Goal: Transaction & Acquisition: Purchase product/service

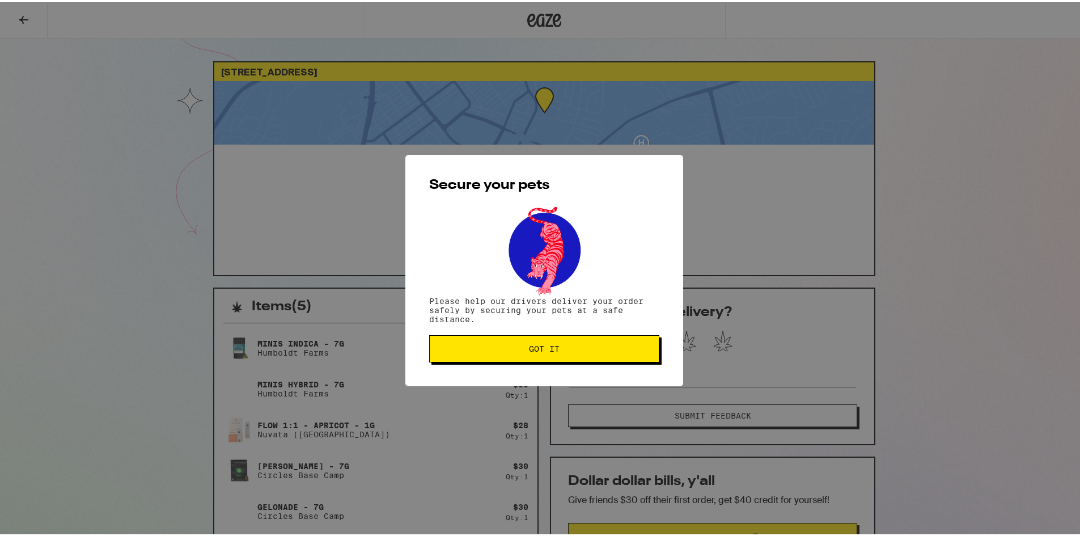
click at [524, 353] on button "Got it" at bounding box center [544, 346] width 230 height 27
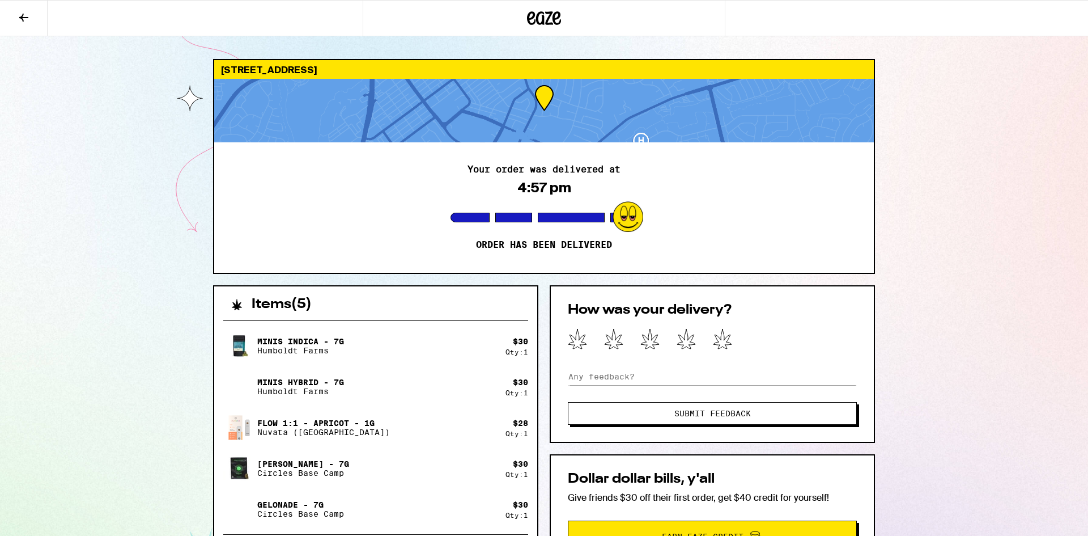
click at [554, 21] on icon at bounding box center [557, 18] width 9 height 14
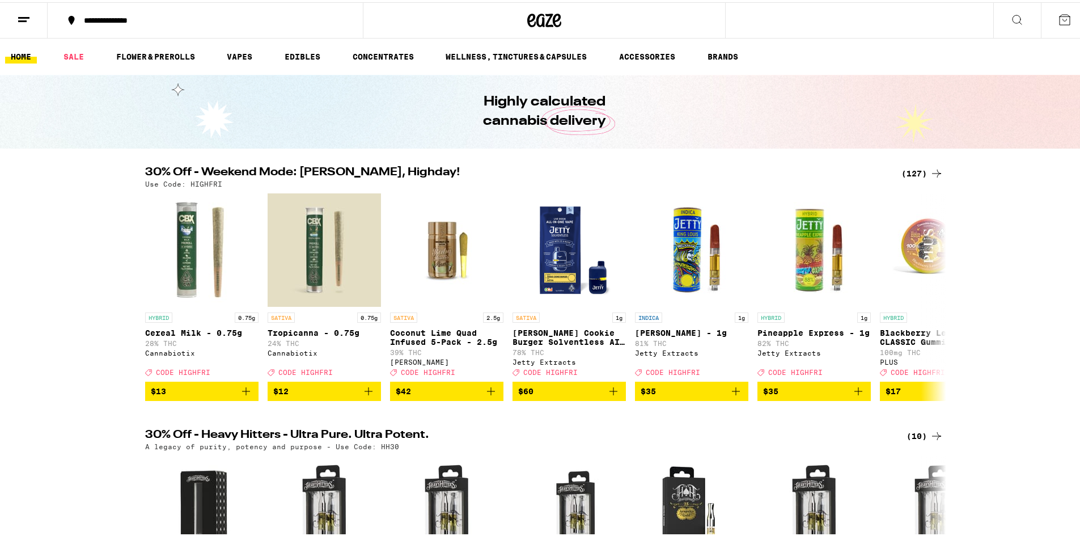
click at [1058, 20] on icon at bounding box center [1065, 18] width 14 height 14
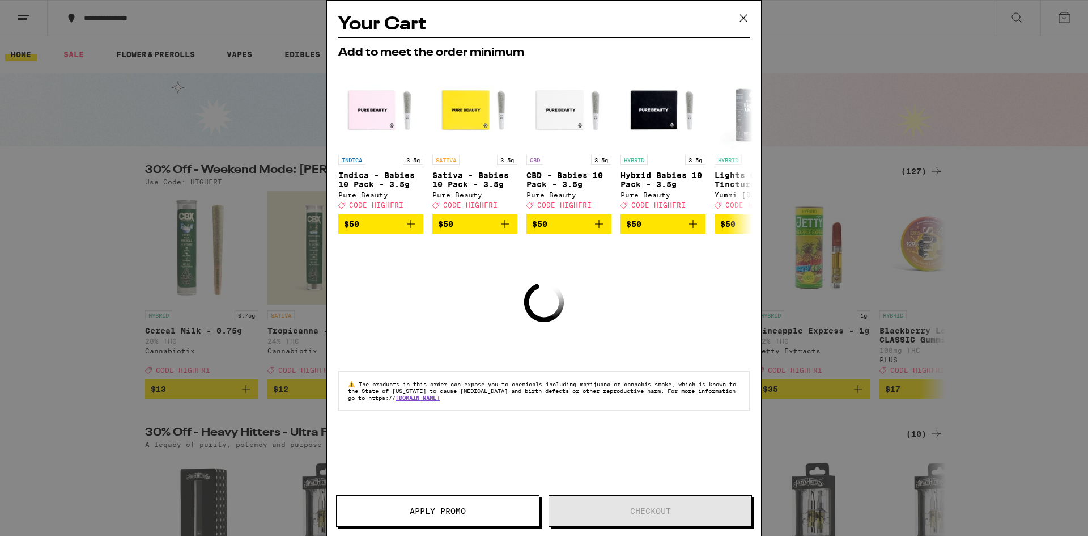
click at [742, 18] on icon at bounding box center [743, 18] width 17 height 17
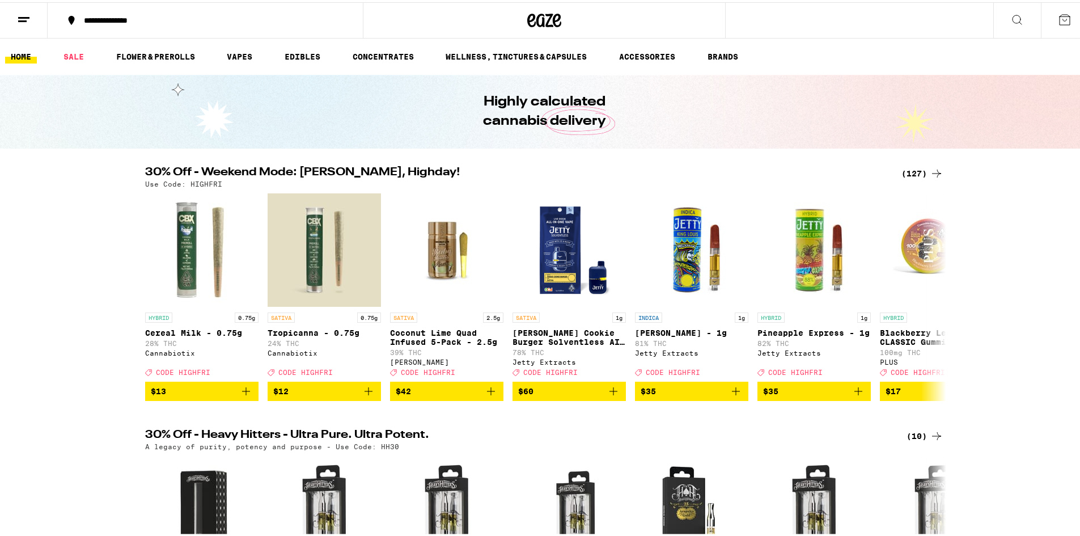
click at [1047, 19] on button at bounding box center [1065, 18] width 48 height 35
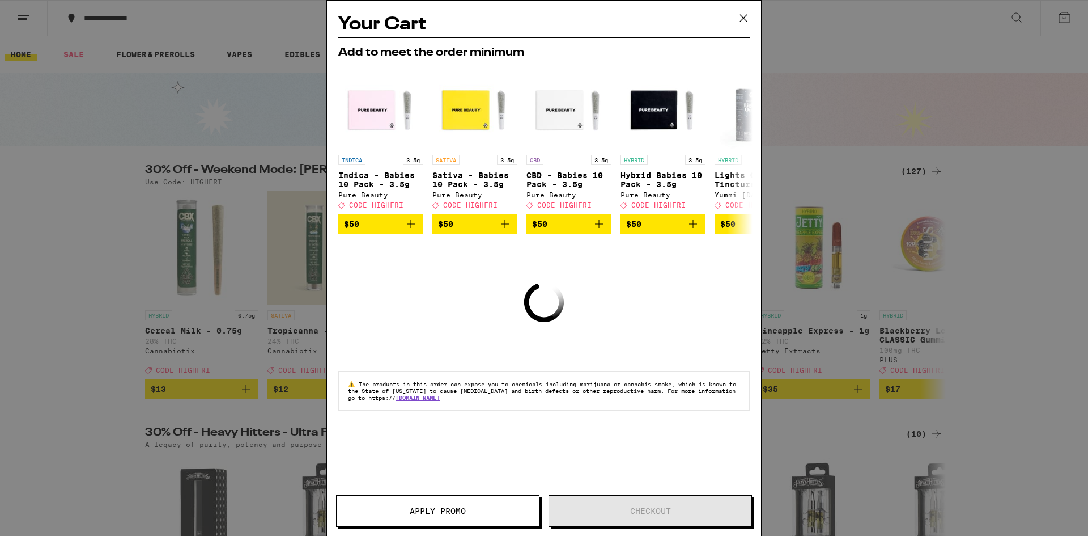
click at [741, 24] on icon at bounding box center [743, 18] width 17 height 17
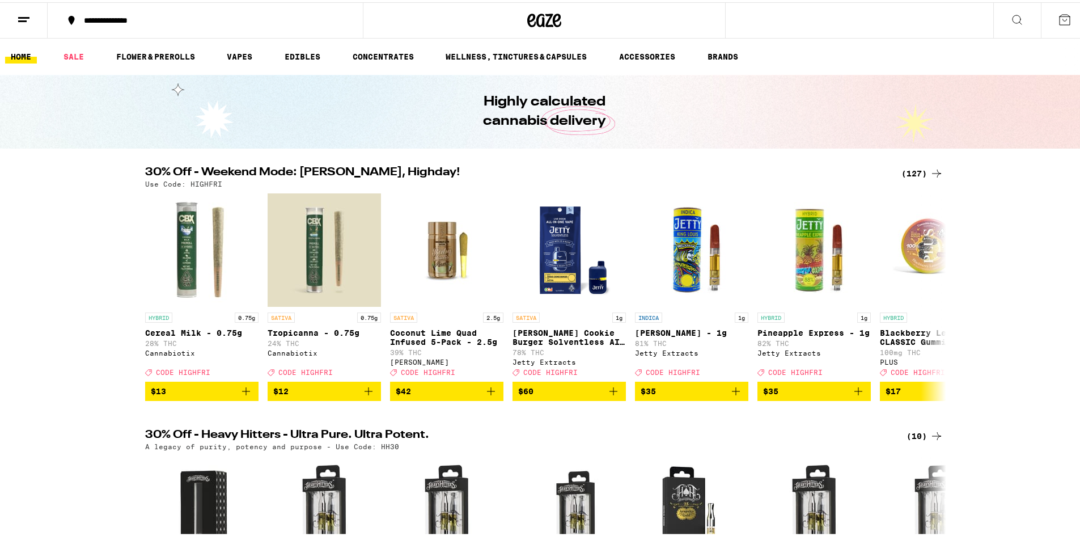
click at [14, 23] on button at bounding box center [24, 19] width 48 height 36
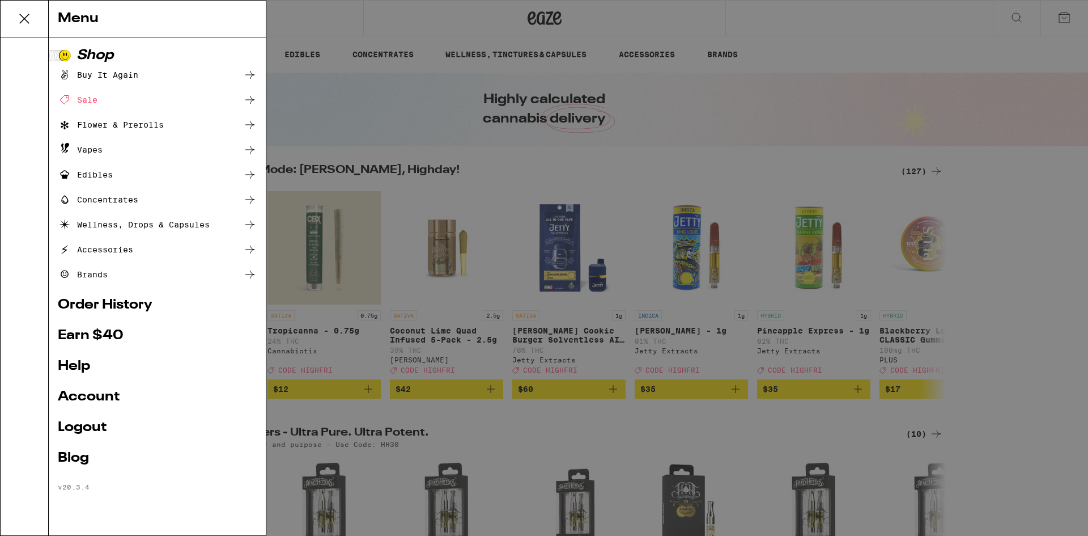
click at [112, 318] on ul "Shop Buy It Again Sale Flower & Prerolls Vapes Edibles Concentrates Wellness, D…" at bounding box center [157, 270] width 199 height 442
click at [118, 311] on link "Order History" at bounding box center [157, 305] width 199 height 14
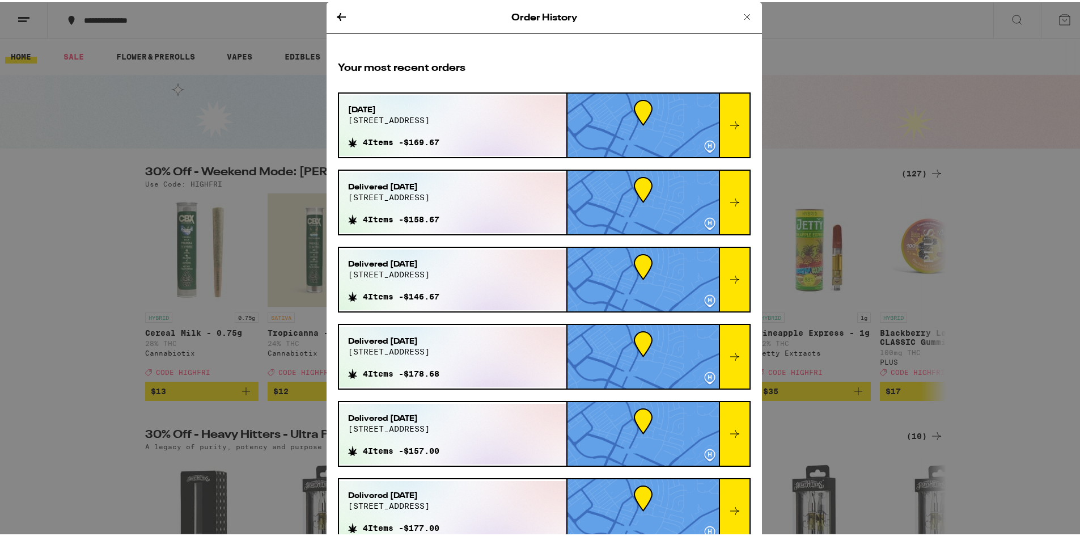
click at [728, 122] on icon at bounding box center [735, 123] width 14 height 14
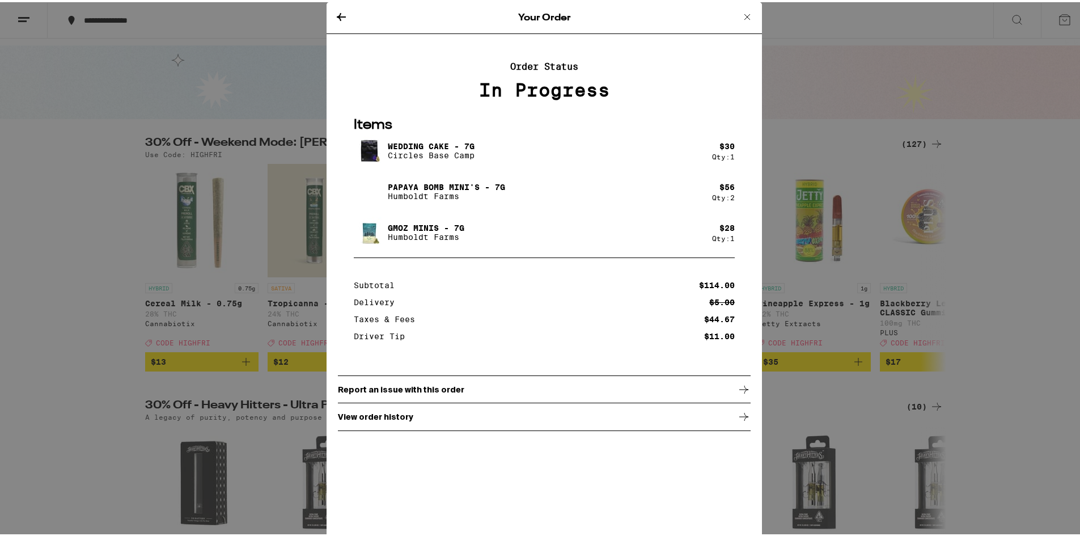
scroll to position [57, 0]
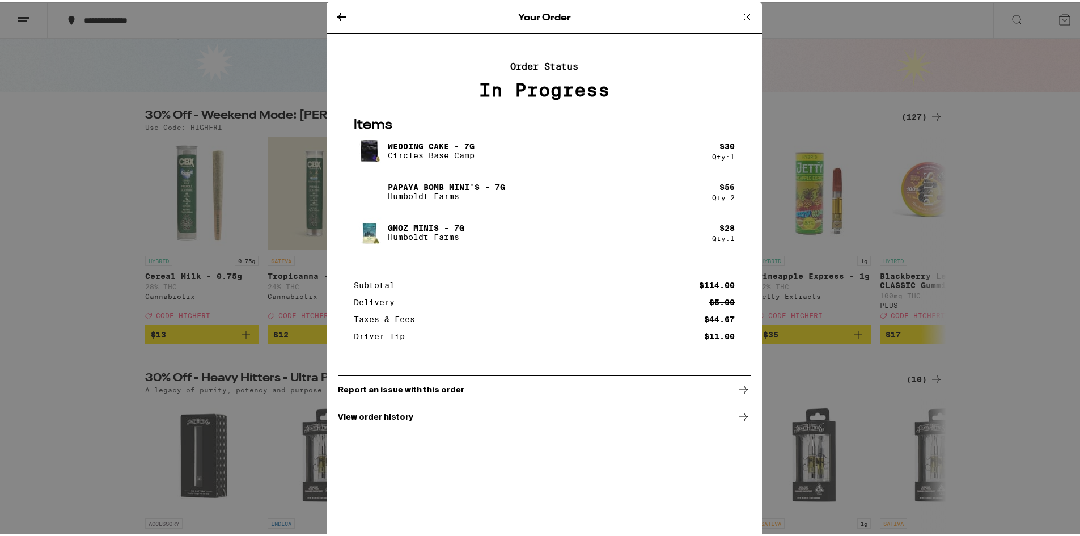
click at [491, 130] on p "Items" at bounding box center [544, 123] width 381 height 19
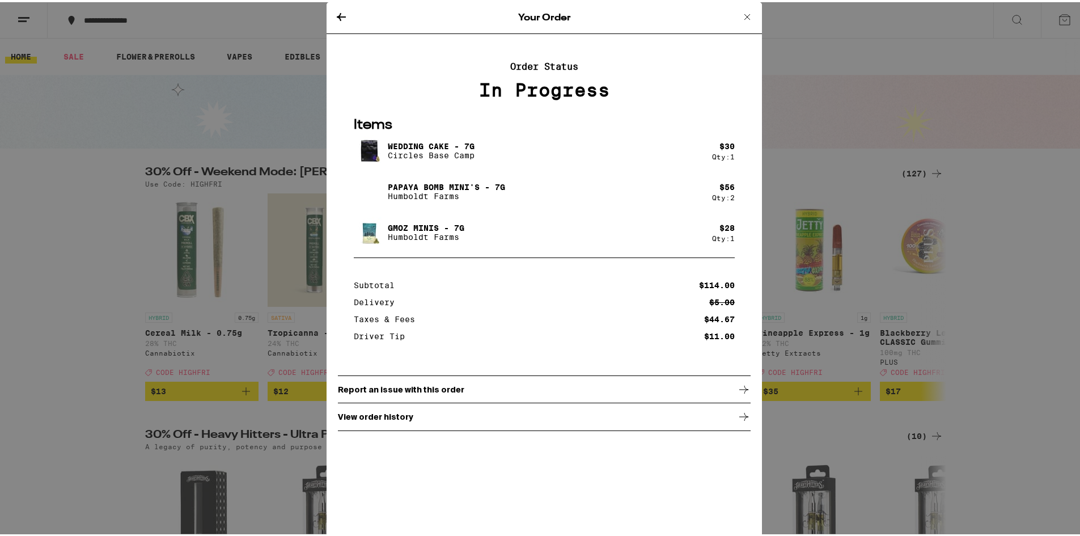
click at [744, 16] on icon at bounding box center [747, 15] width 14 height 14
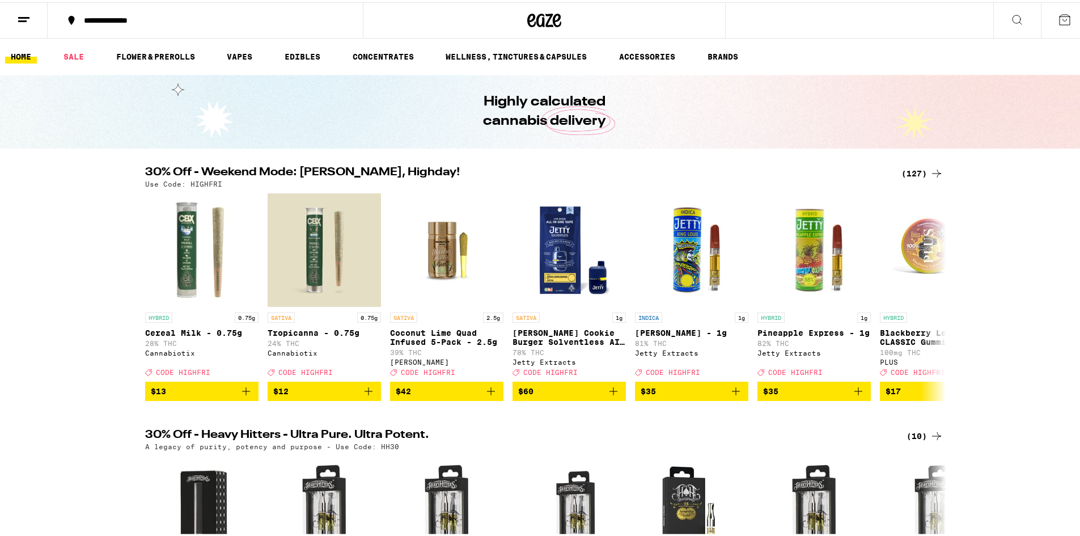
click at [36, 51] on link "HOME" at bounding box center [21, 55] width 32 height 14
click at [1059, 15] on icon at bounding box center [1065, 18] width 14 height 14
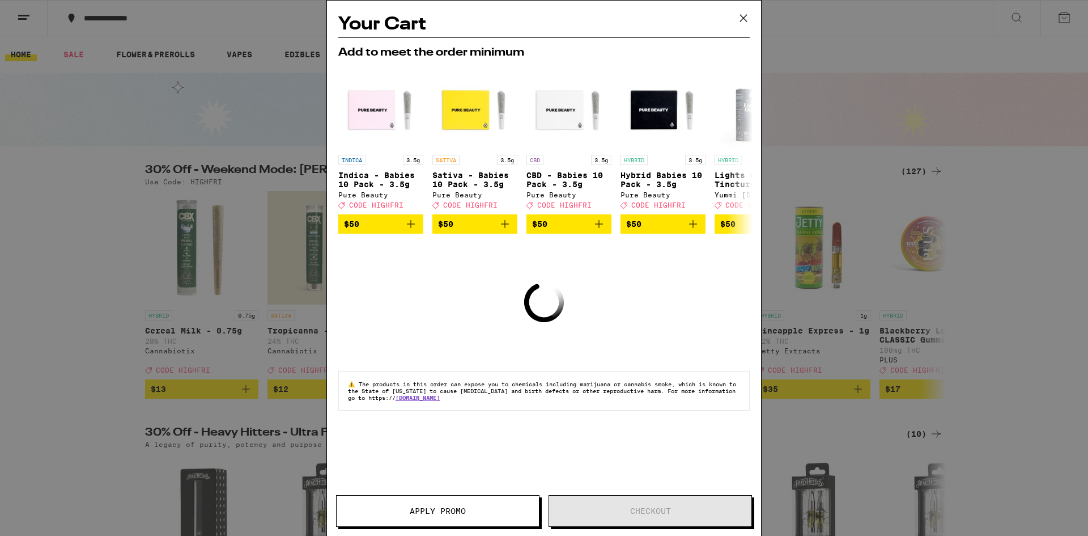
click at [749, 18] on icon at bounding box center [743, 18] width 17 height 17
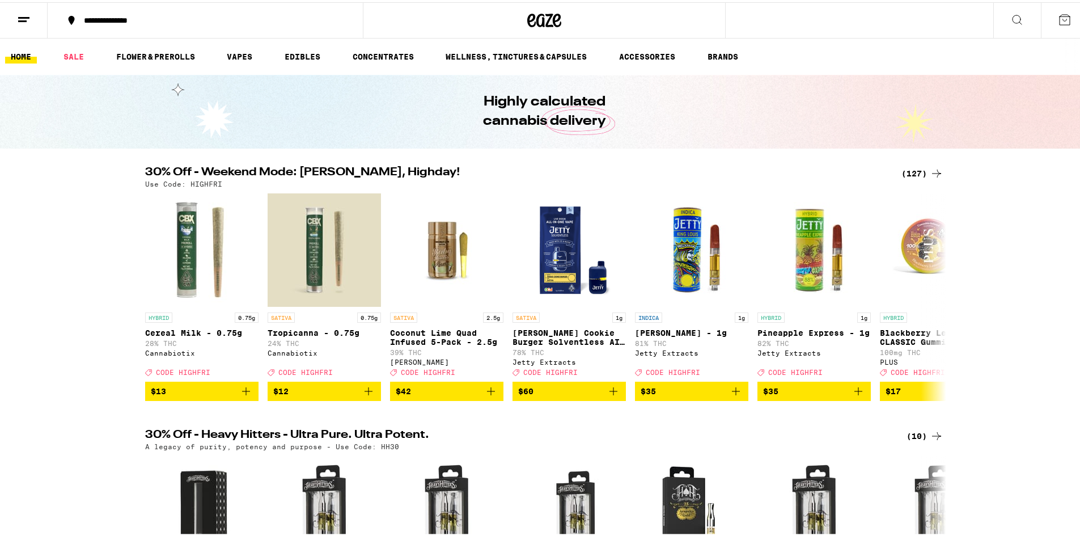
click at [29, 17] on icon at bounding box center [24, 18] width 14 height 14
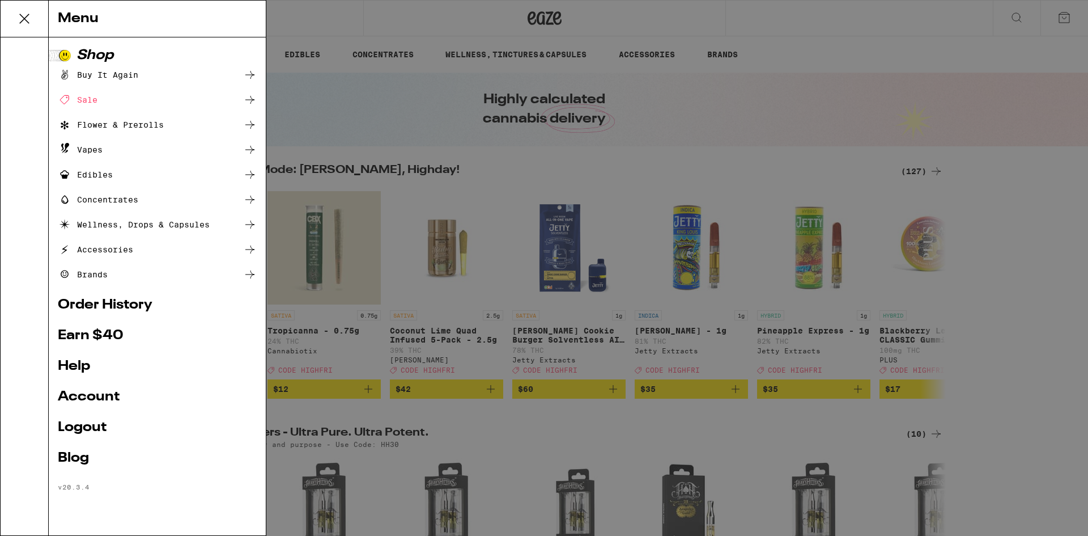
click at [100, 308] on link "Order History" at bounding box center [157, 305] width 199 height 14
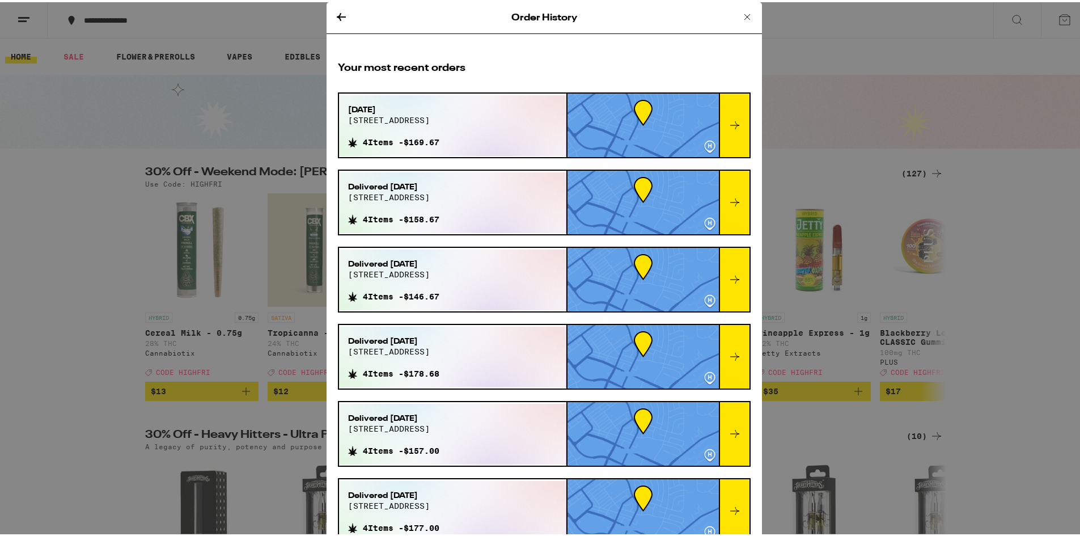
click at [740, 16] on icon at bounding box center [747, 15] width 14 height 14
